Goal: Task Accomplishment & Management: Manage account settings

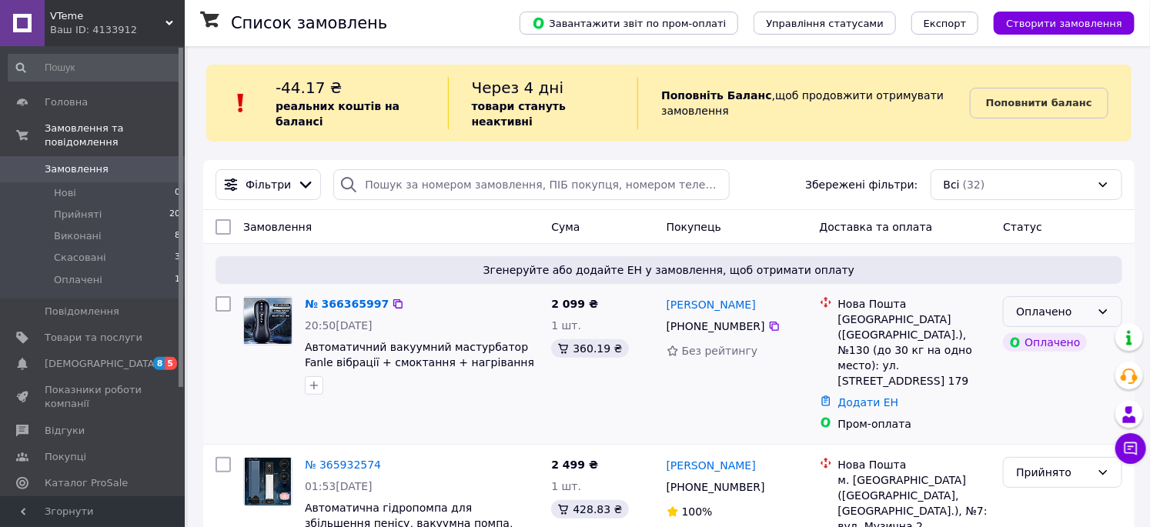
click at [1042, 312] on div "Оплачено" at bounding box center [1053, 311] width 75 height 17
click at [1056, 353] on li "Прийнято" at bounding box center [1064, 346] width 118 height 28
click at [1026, 105] on b "Поповнити баланс" at bounding box center [1039, 103] width 106 height 12
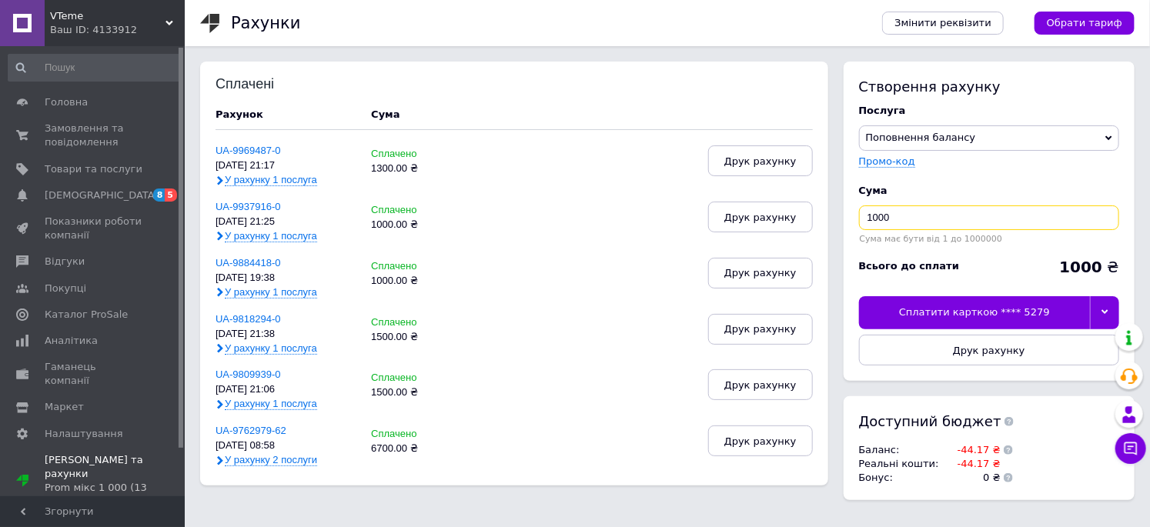
click at [914, 208] on input "1000" at bounding box center [989, 218] width 260 height 25
type input "1500"
click at [1055, 347] on button "Друк рахунку" at bounding box center [989, 350] width 260 height 31
